Goal: Task Accomplishment & Management: Manage account settings

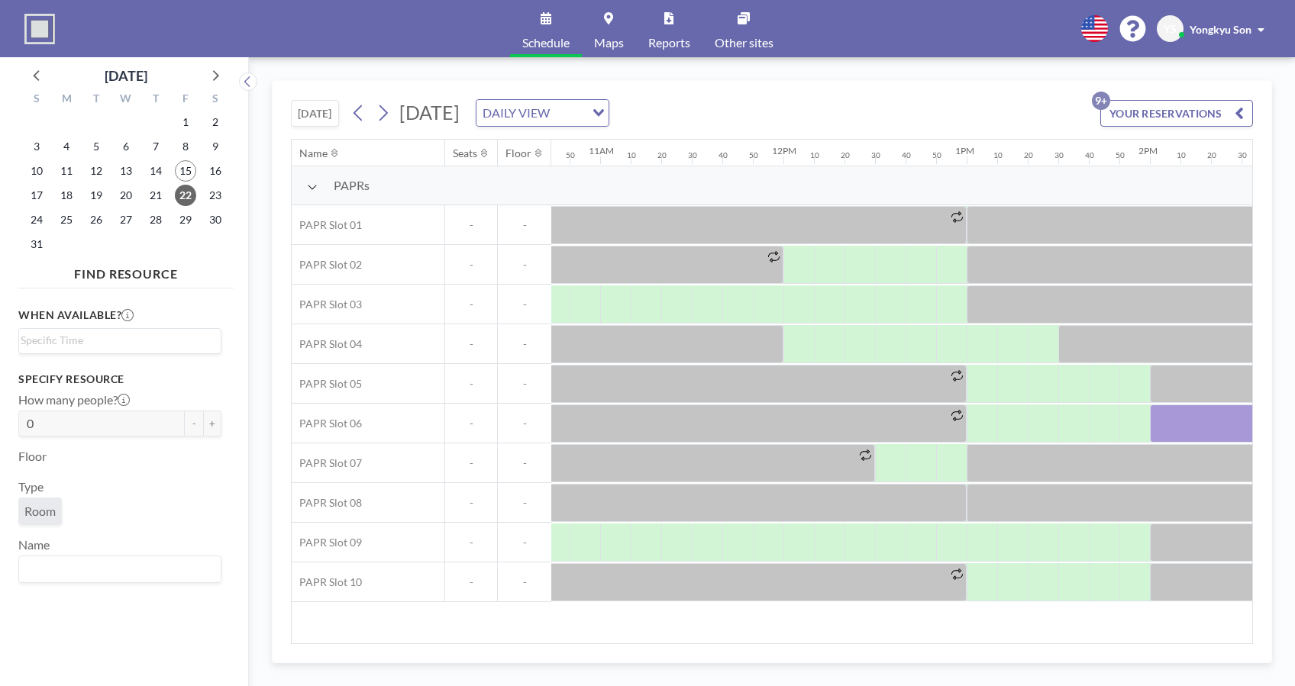
scroll to position [0, 1956]
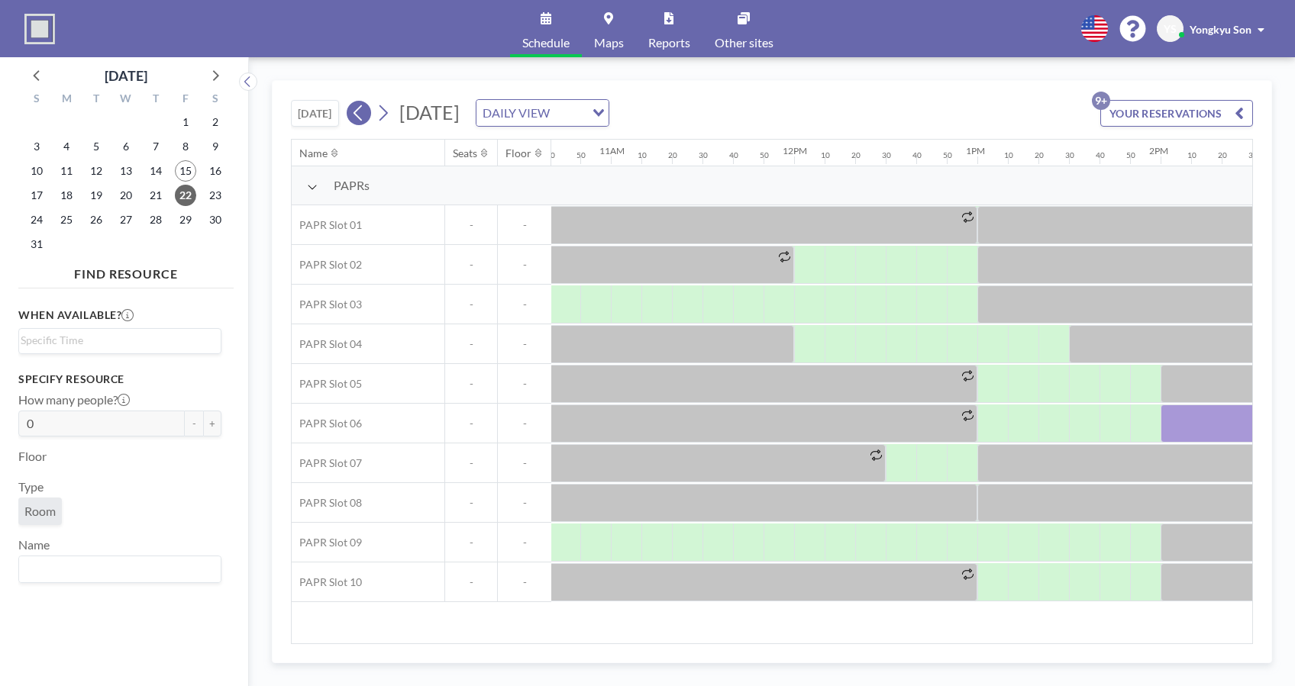
click at [353, 111] on button at bounding box center [359, 113] width 24 height 24
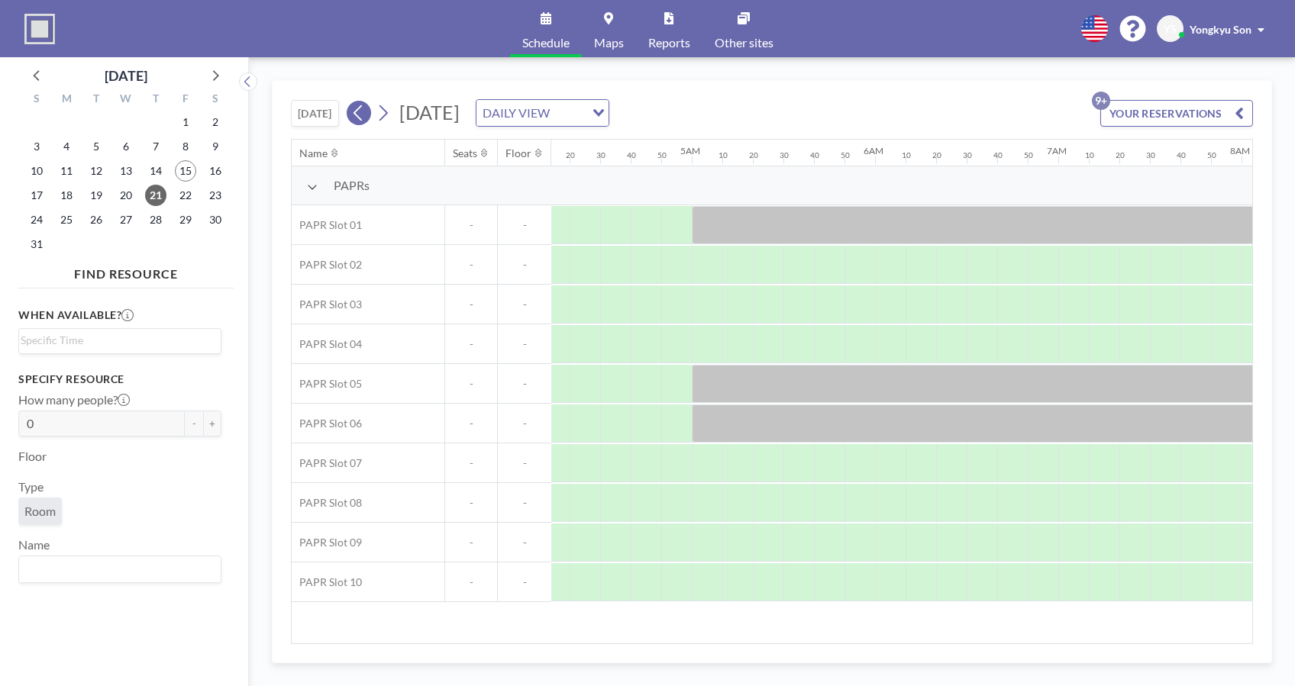
click at [353, 111] on button at bounding box center [359, 113] width 24 height 24
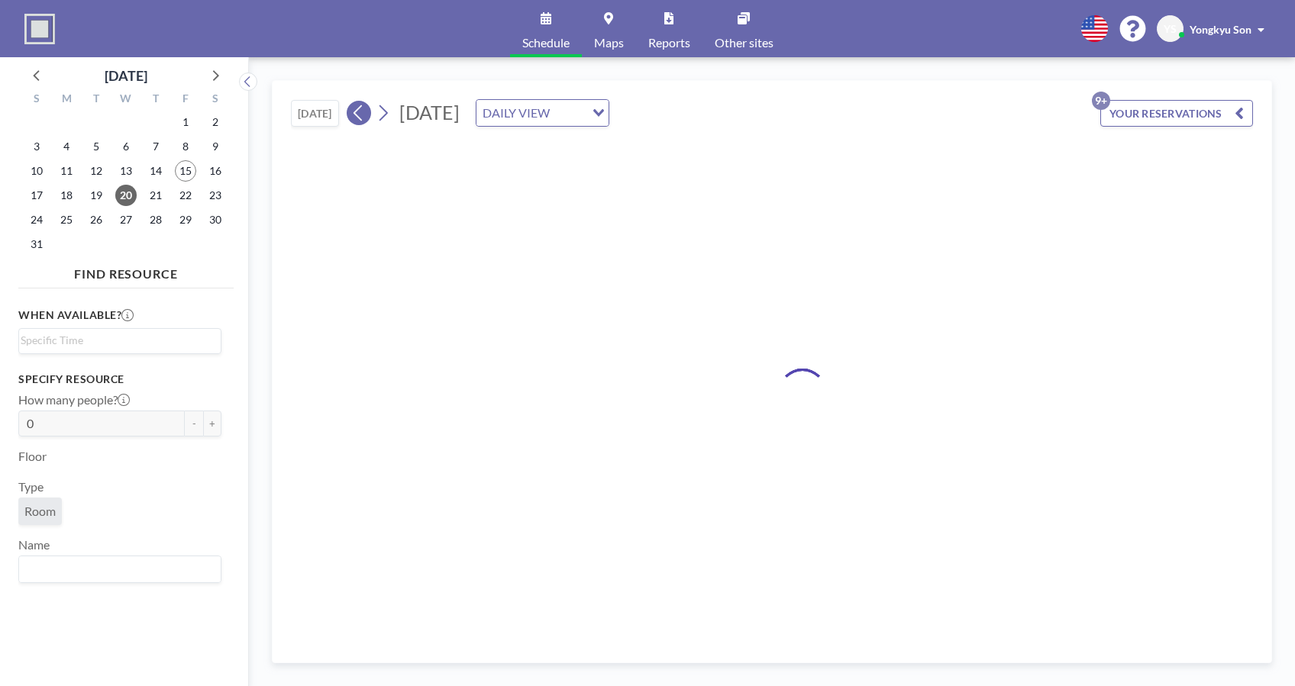
click at [353, 111] on button at bounding box center [359, 113] width 24 height 24
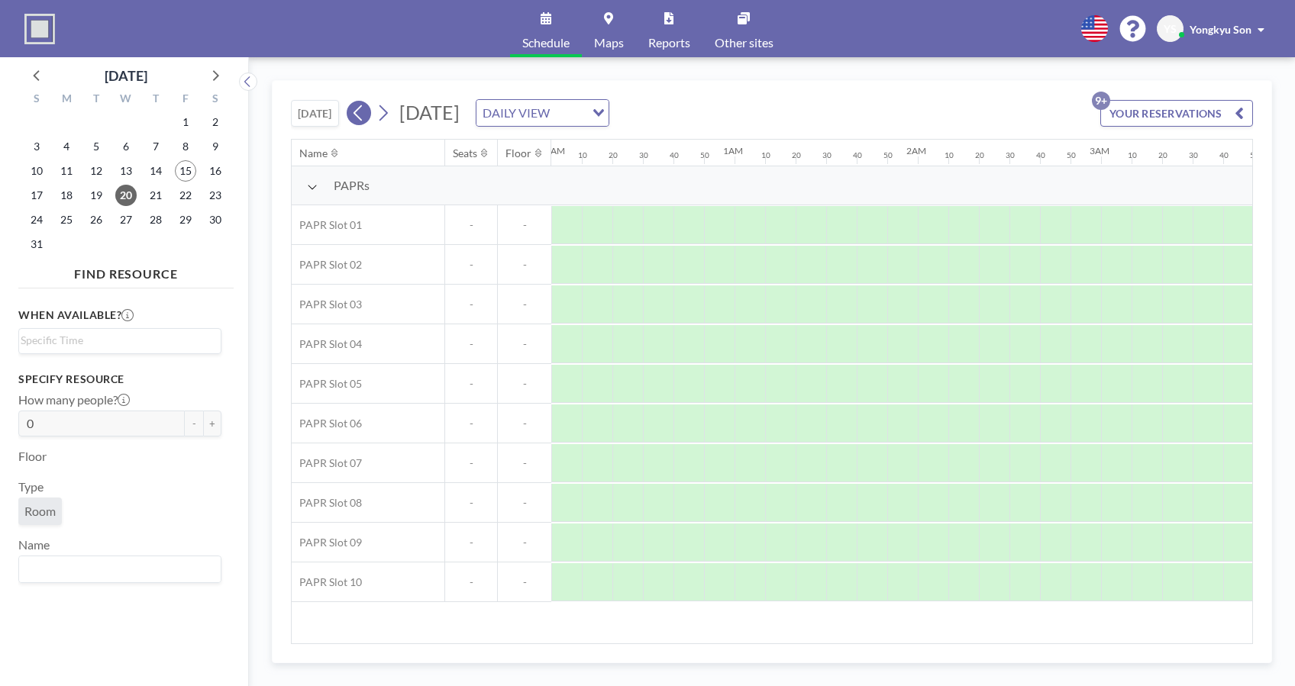
scroll to position [0, 0]
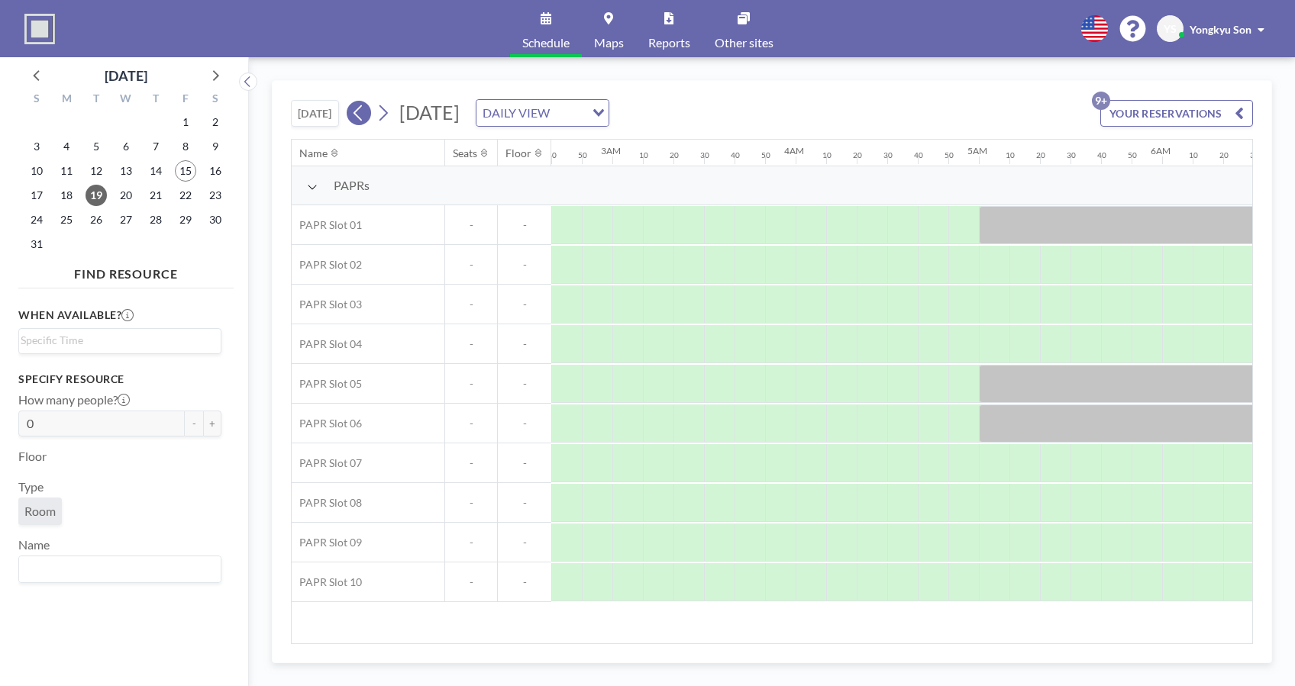
click at [353, 111] on button at bounding box center [359, 113] width 24 height 24
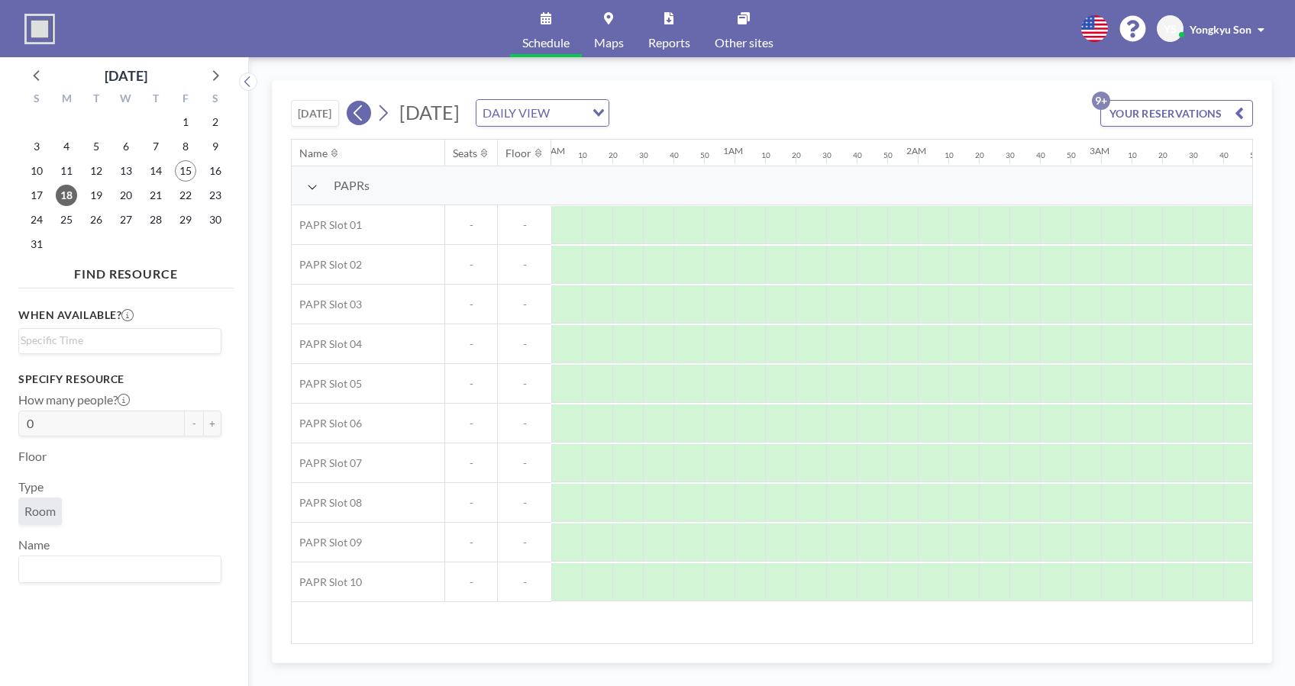
click at [353, 111] on button at bounding box center [359, 113] width 24 height 24
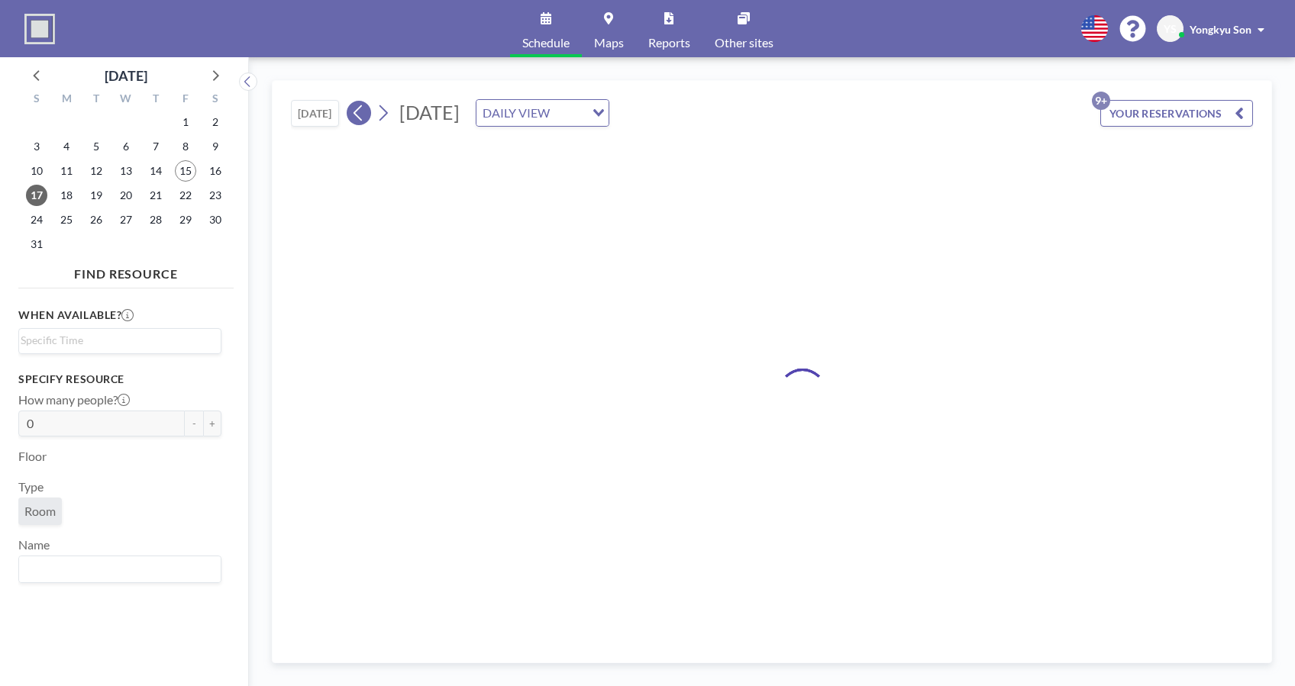
click at [353, 111] on button at bounding box center [359, 113] width 24 height 24
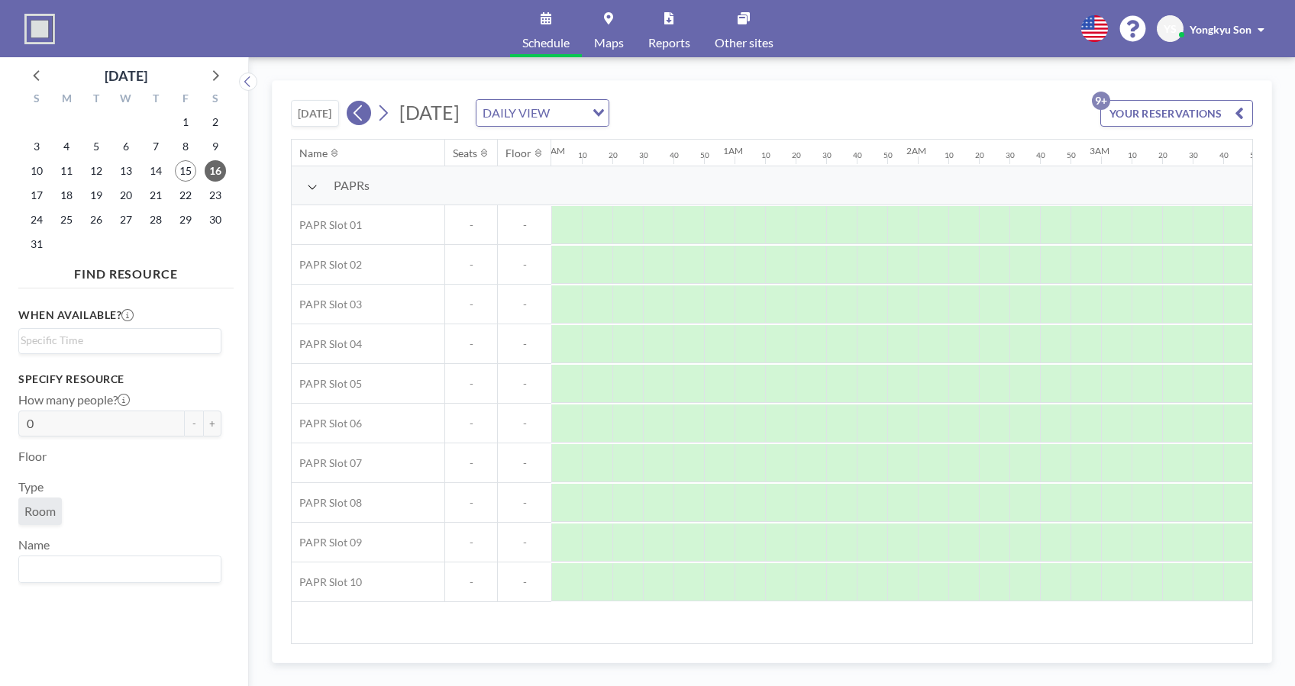
click at [353, 111] on button at bounding box center [359, 113] width 24 height 24
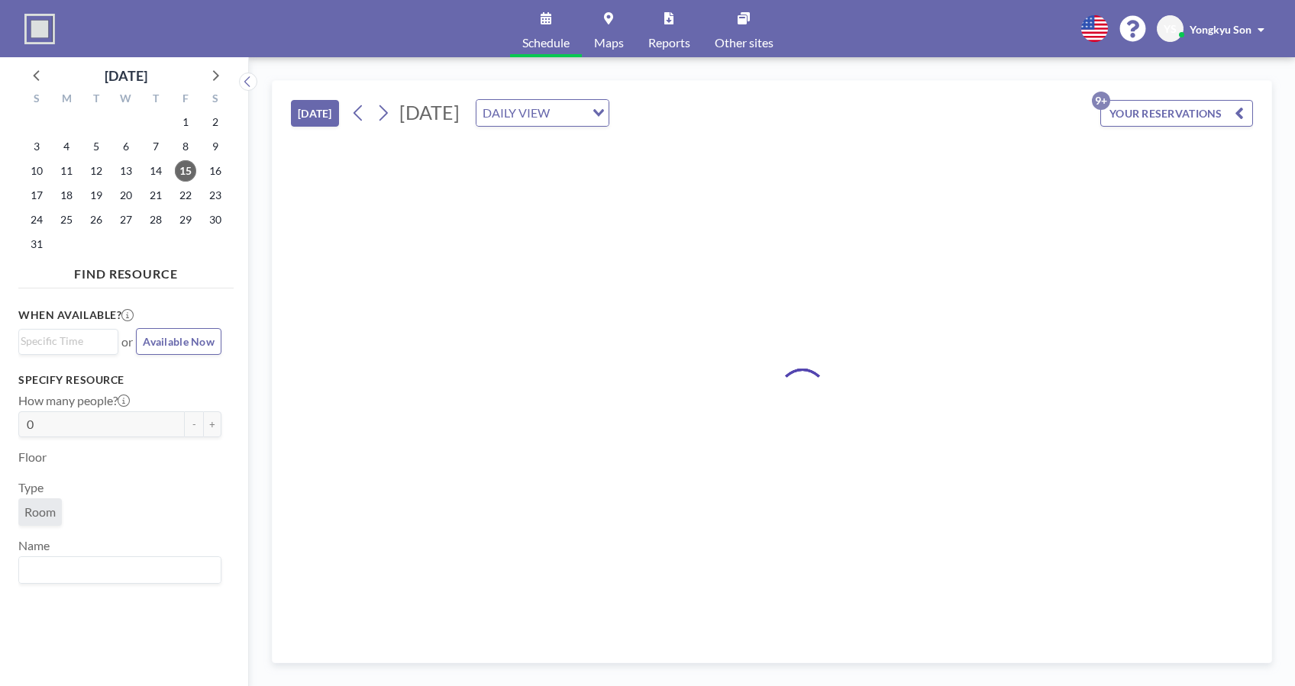
click at [970, 111] on button "YOUR RESERVATIONS 9+" at bounding box center [1176, 113] width 153 height 27
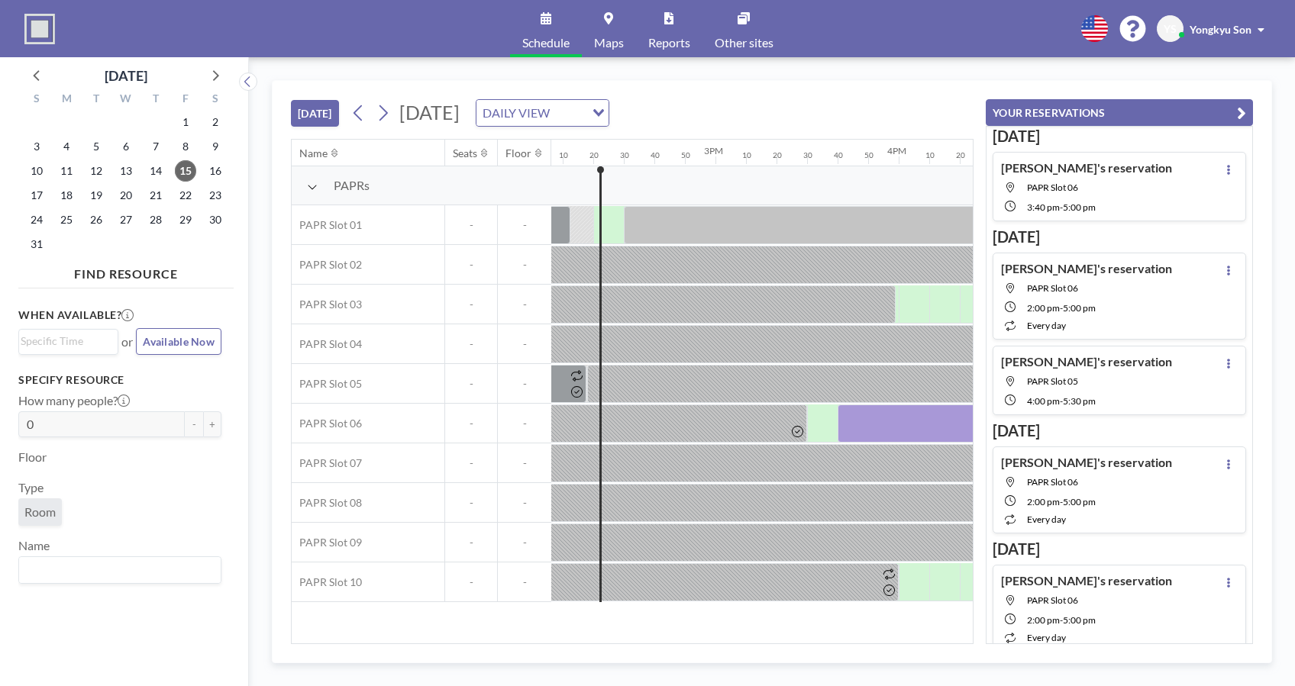
scroll to position [0, 2595]
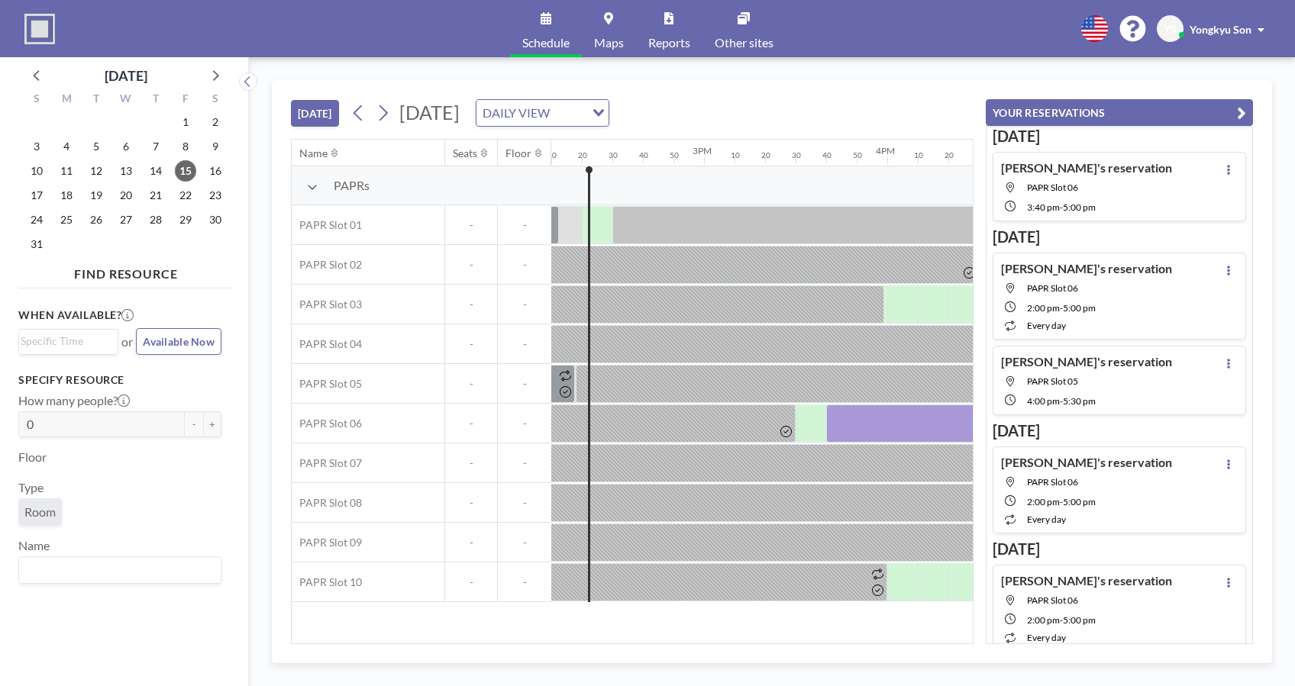
click at [970, 179] on div "[PERSON_NAME]'s reservation [GEOGRAPHIC_DATA] 06 3:40 PM - 5:00 PM" at bounding box center [1118, 186] width 253 height 69
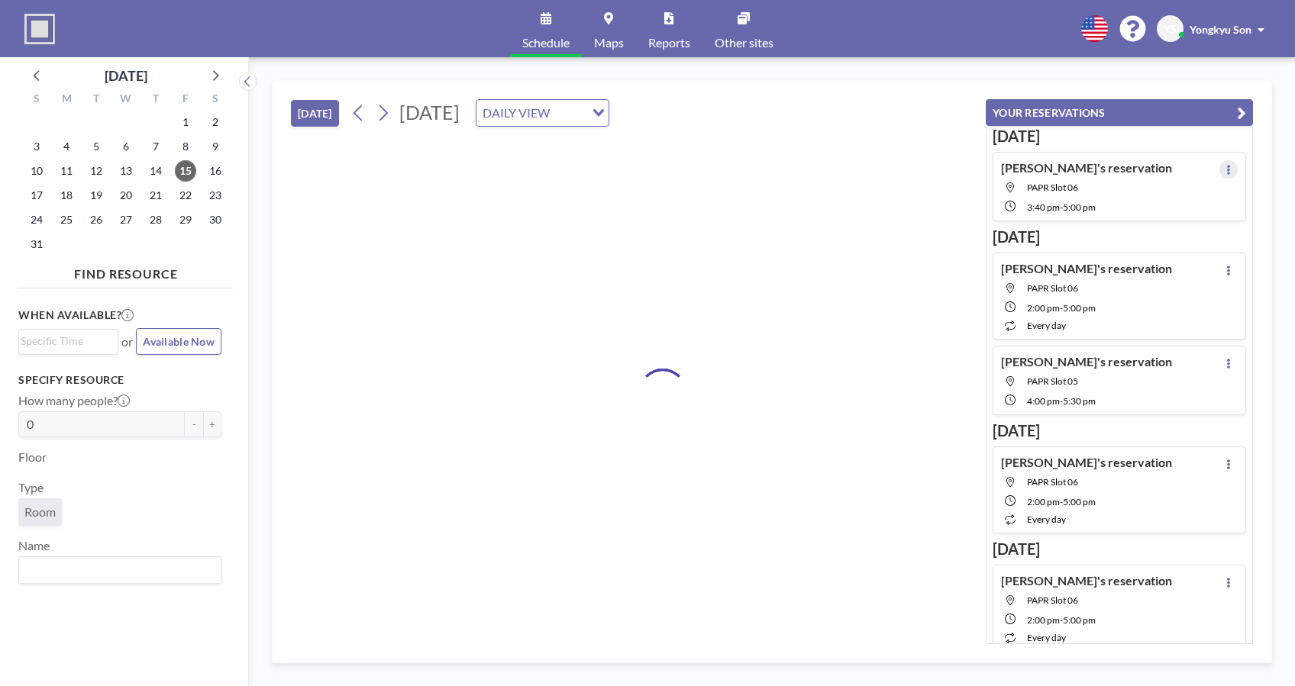
click at [970, 168] on icon at bounding box center [1228, 170] width 3 height 10
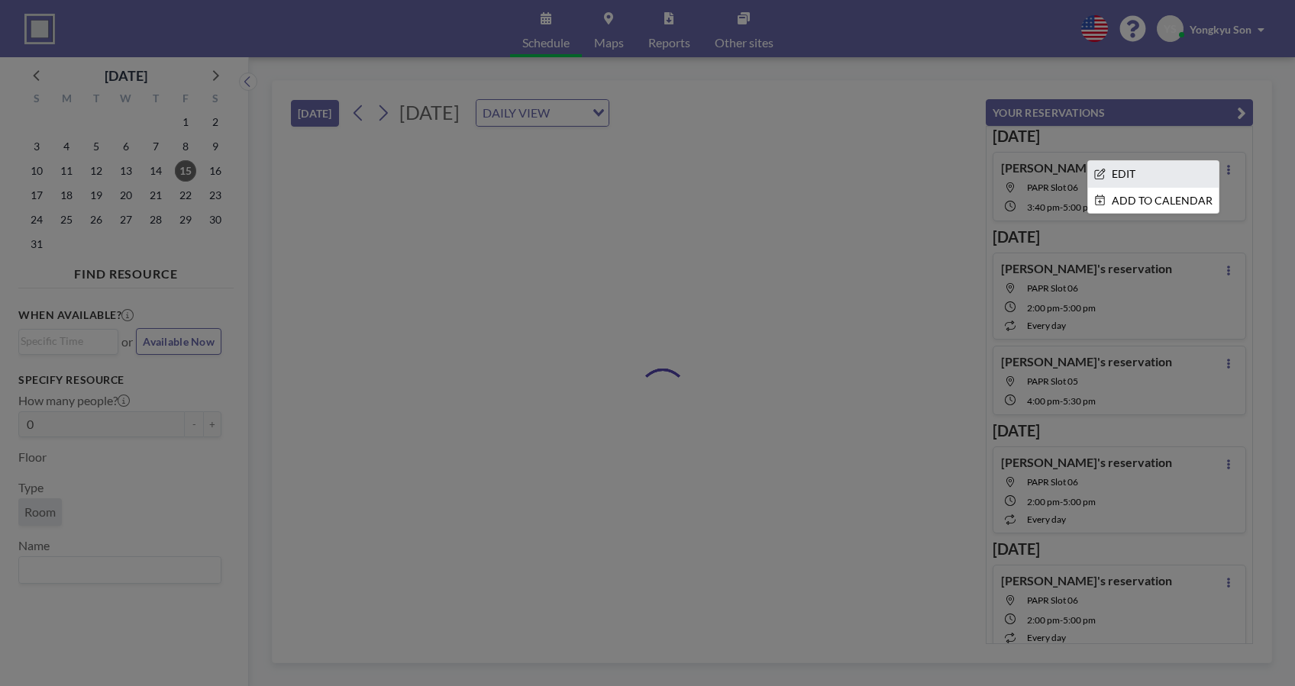
click at [970, 171] on li "EDIT" at bounding box center [1153, 174] width 131 height 26
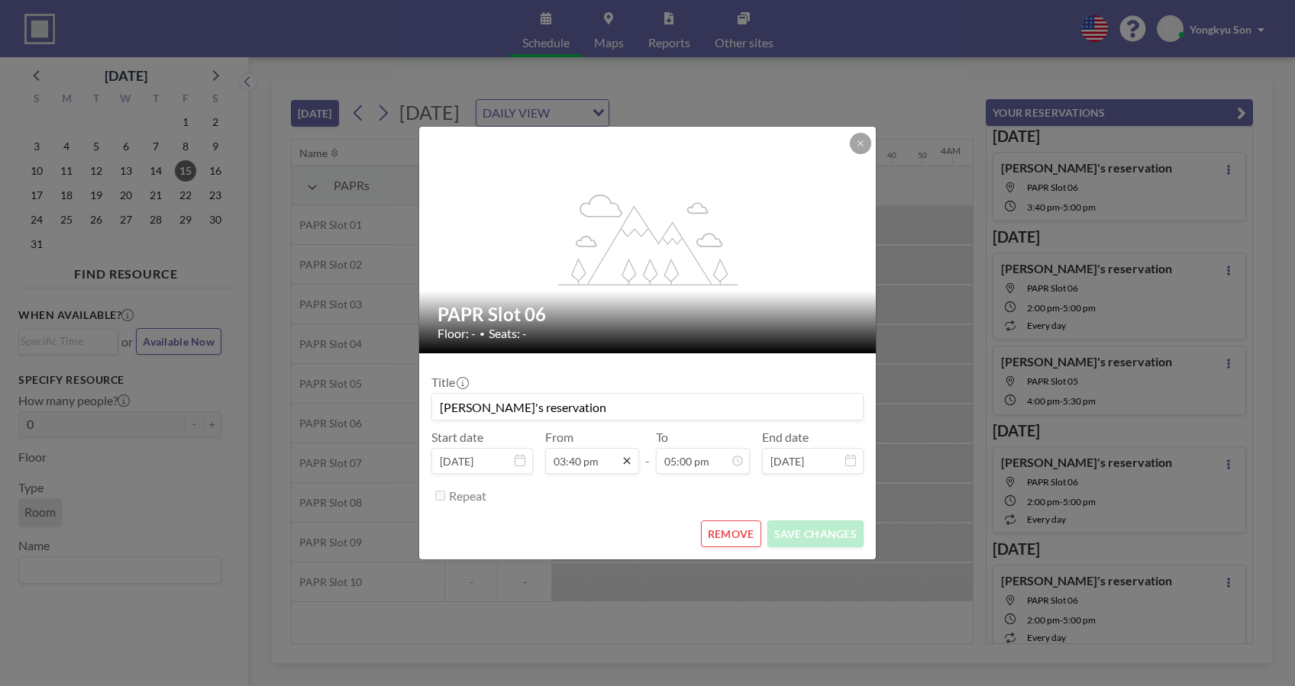
scroll to position [189, 0]
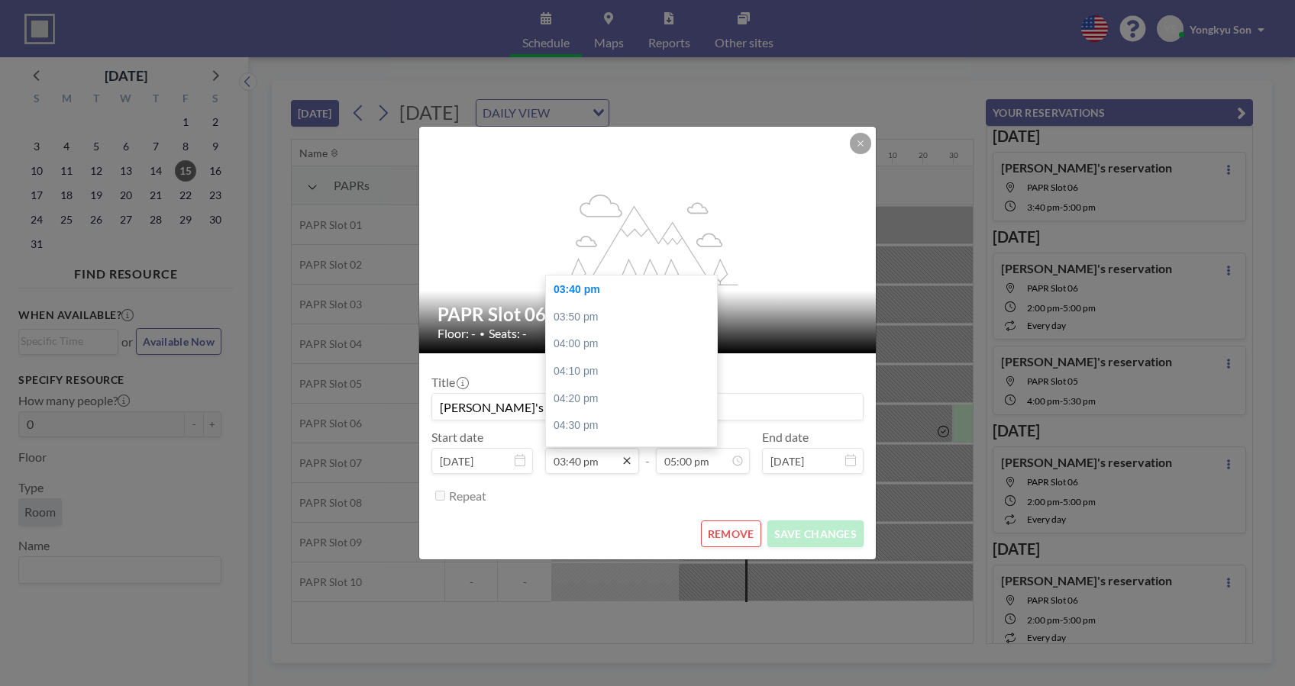
click at [627, 463] on icon at bounding box center [627, 461] width 12 height 12
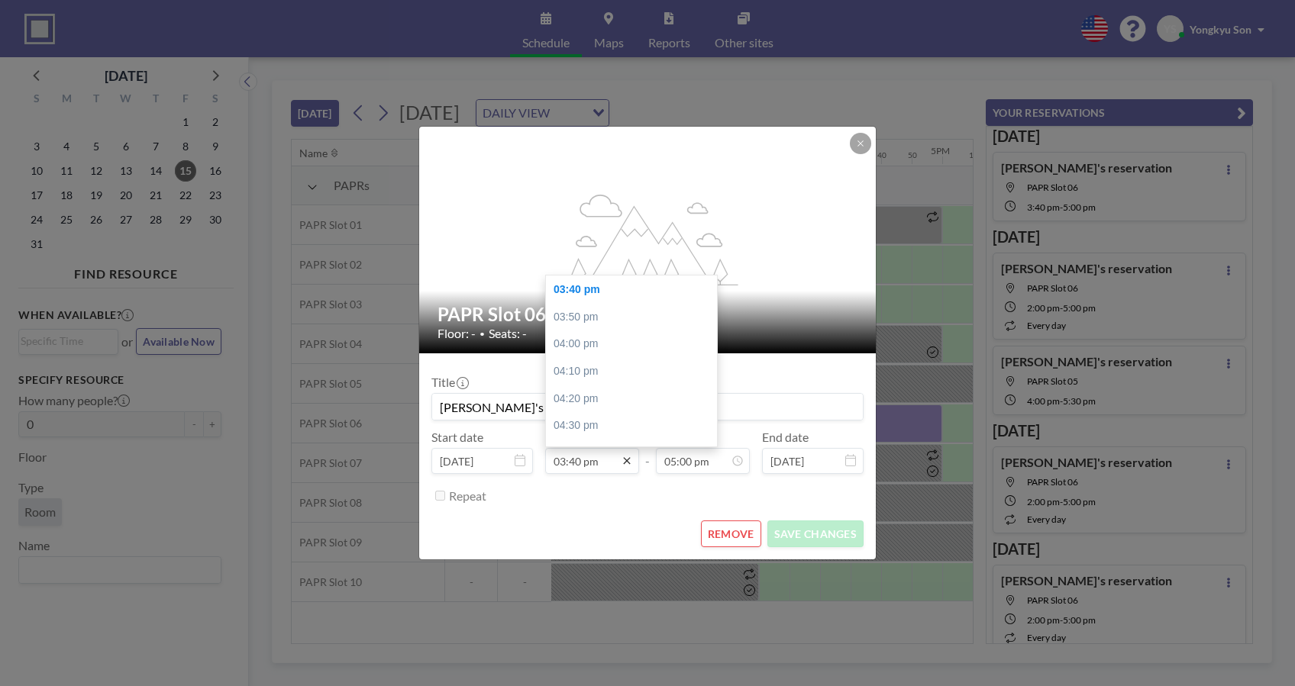
scroll to position [0, 2840]
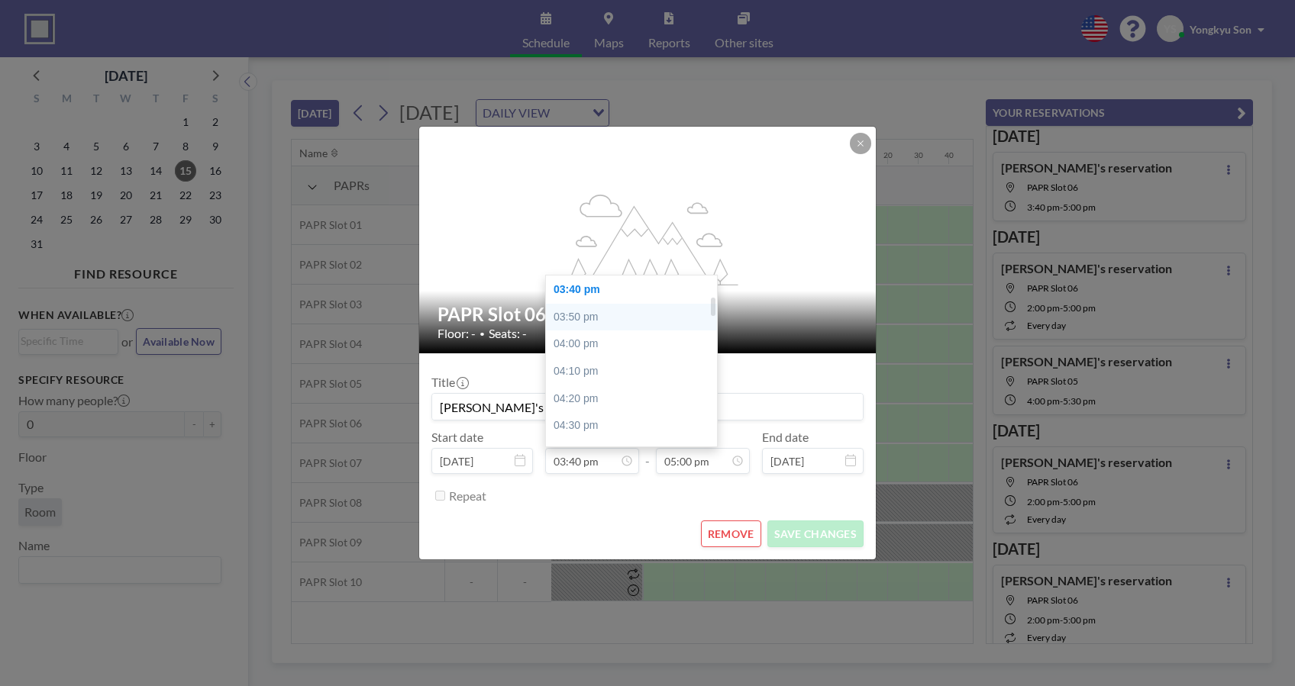
click at [576, 317] on div "03:50 pm" at bounding box center [635, 317] width 179 height 27
type input "03:50 pm"
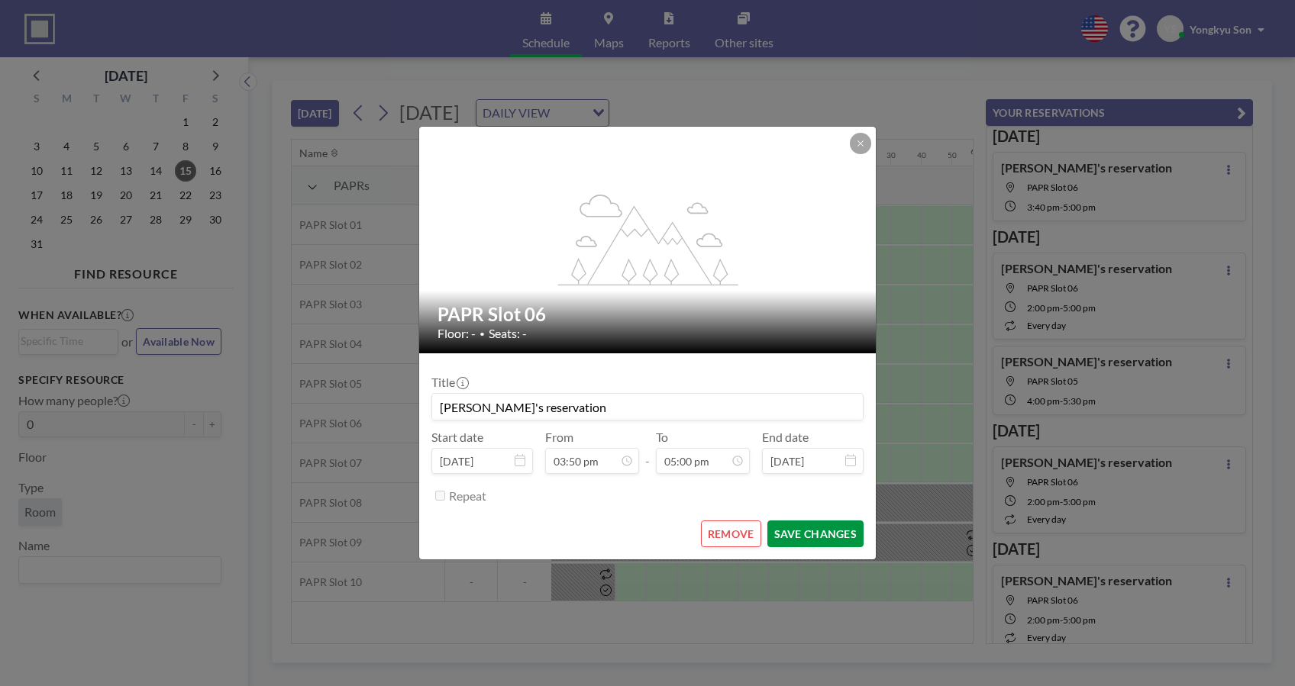
scroll to position [0, 2870]
click at [815, 514] on button "SAVE CHANGES" at bounding box center [815, 534] width 96 height 27
